Goal: Task Accomplishment & Management: Use online tool/utility

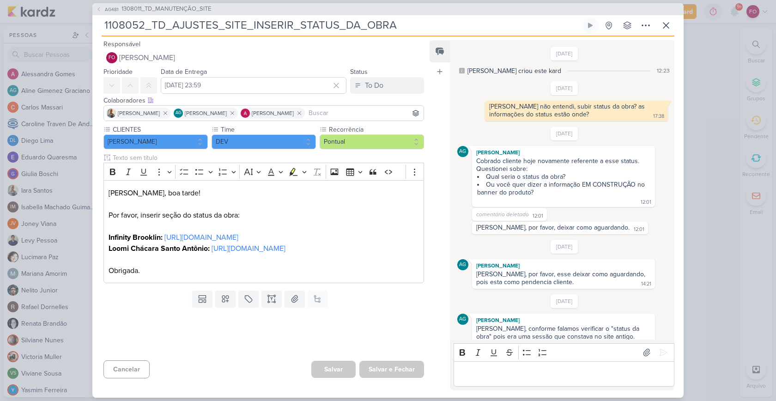
scroll to position [61, 0]
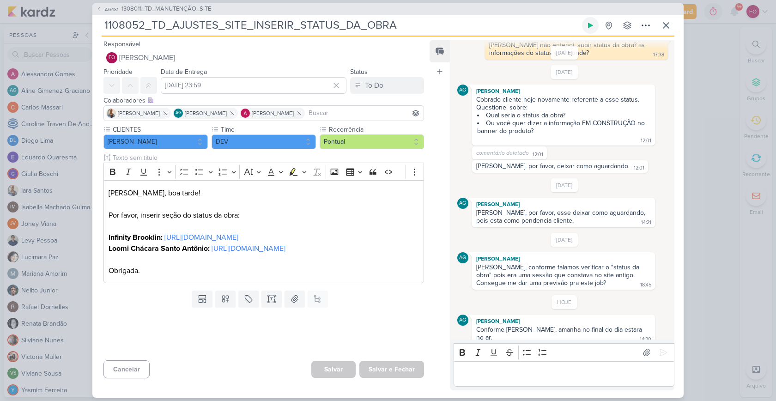
click at [589, 29] on icon at bounding box center [590, 25] width 7 height 7
click at [590, 24] on icon at bounding box center [590, 25] width 5 height 5
click at [593, 26] on icon at bounding box center [590, 25] width 7 height 7
click at [502, 375] on p "Editor editing area: main" at bounding box center [563, 373] width 211 height 11
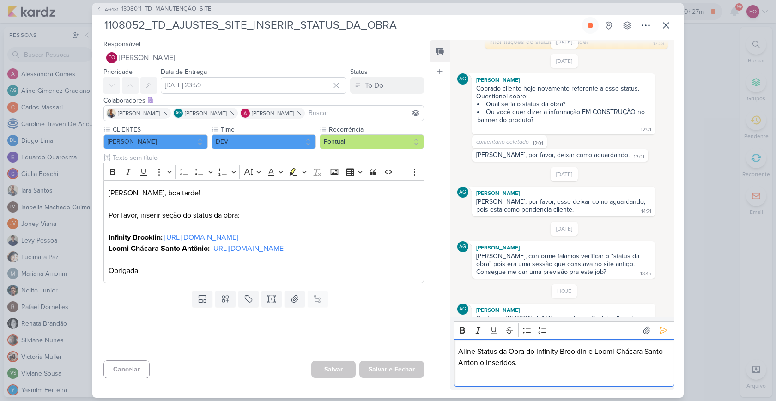
scroll to position [84, 0]
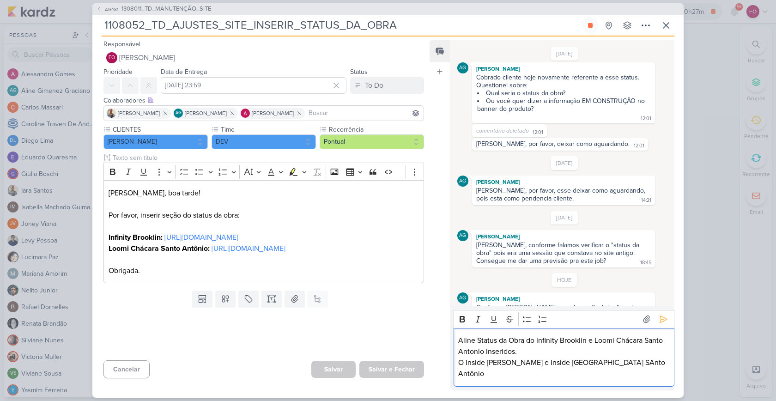
click at [580, 374] on p "O Inside [PERSON_NAME] e Inside [GEOGRAPHIC_DATA] SAnto Antônio" at bounding box center [563, 368] width 211 height 22
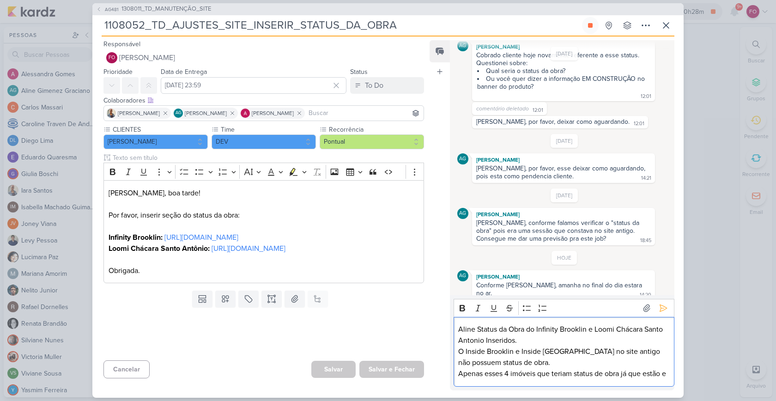
scroll to position [117, 0]
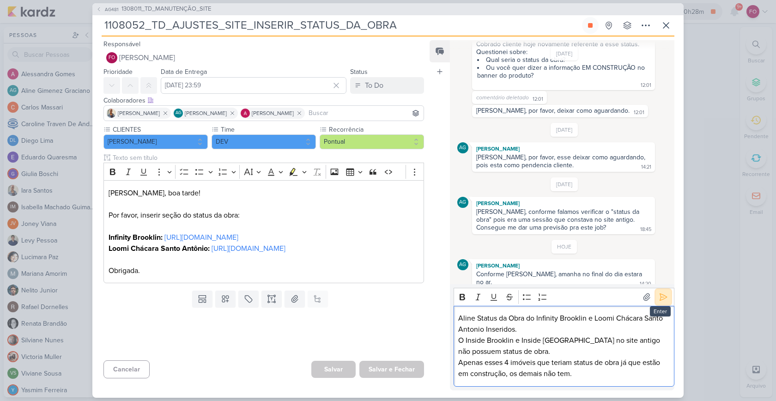
click at [660, 296] on icon at bounding box center [663, 297] width 7 height 7
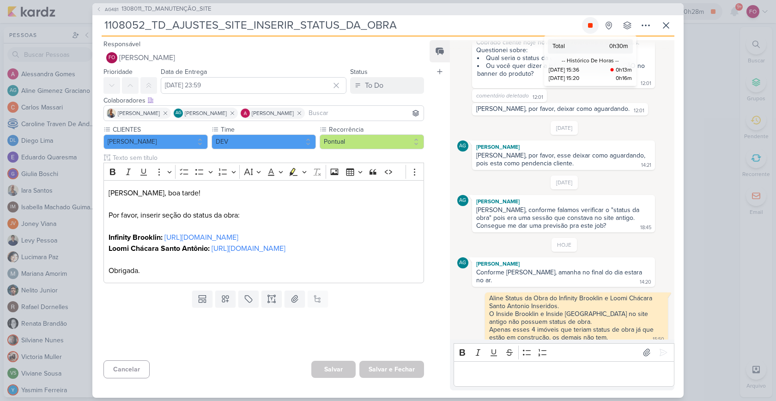
click at [589, 27] on icon at bounding box center [590, 25] width 5 height 5
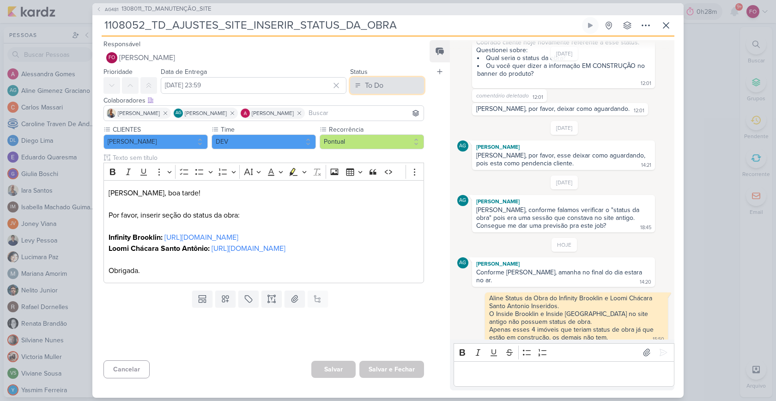
click at [389, 85] on button "To Do" at bounding box center [387, 85] width 74 height 17
click at [369, 138] on div "Done" at bounding box center [368, 137] width 16 height 10
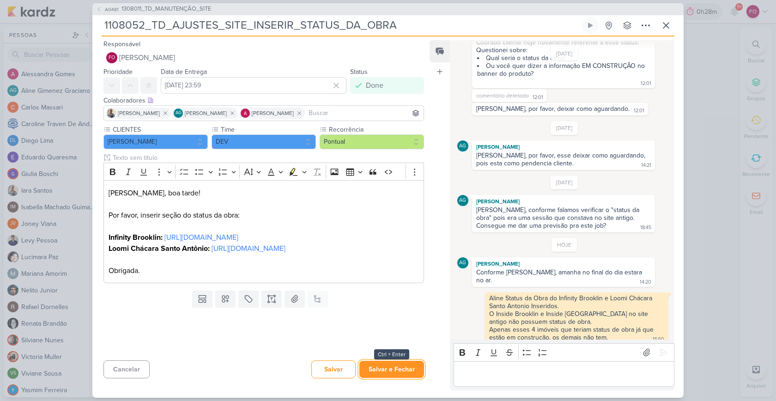
click at [387, 373] on button "Salvar e Fechar" at bounding box center [391, 369] width 65 height 17
